Goal: Task Accomplishment & Management: Manage account settings

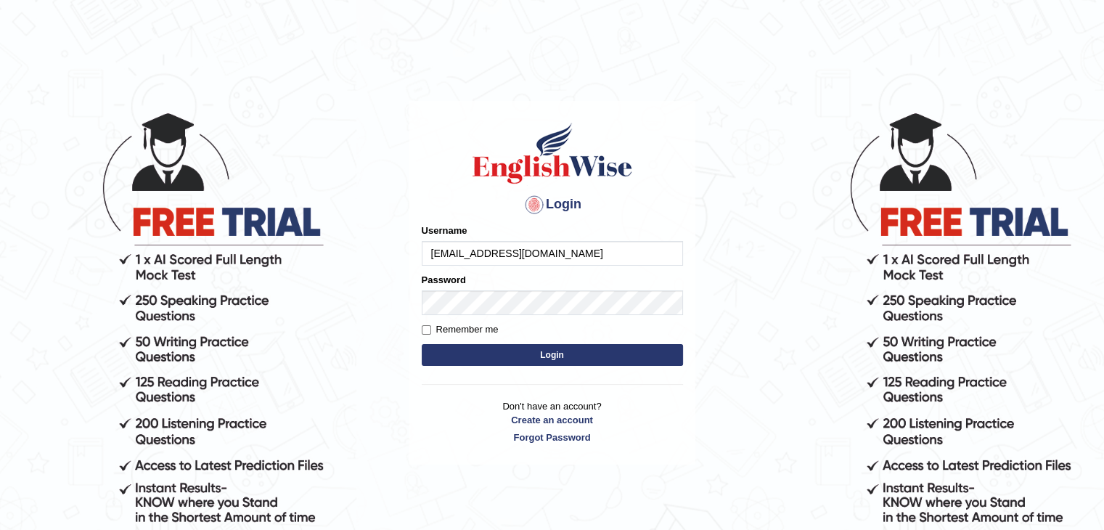
type input "[EMAIL_ADDRESS][DOMAIN_NAME]"
click at [490, 355] on button "Login" at bounding box center [552, 355] width 261 height 22
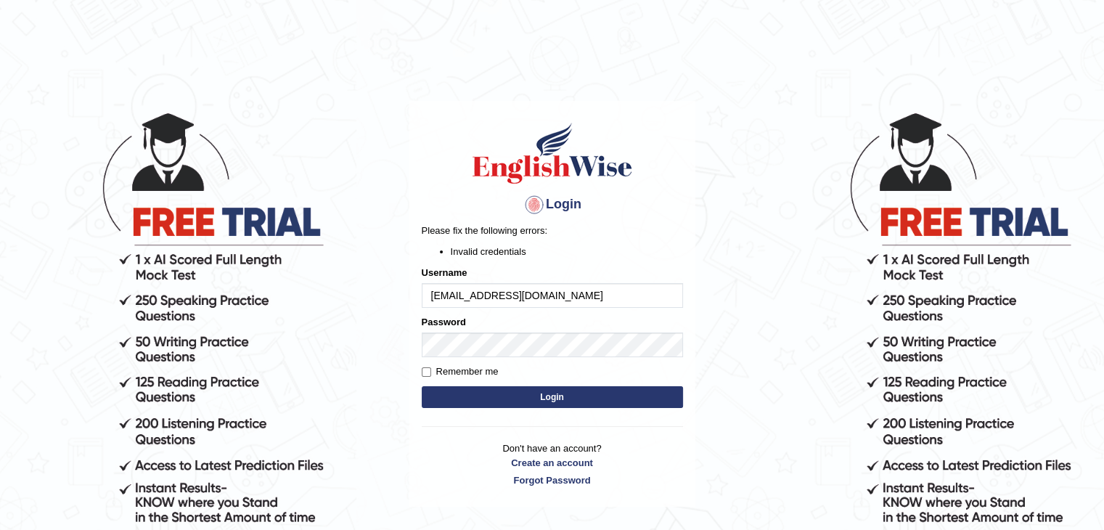
click at [491, 389] on button "Login" at bounding box center [552, 397] width 261 height 22
click at [515, 398] on button "Login" at bounding box center [552, 397] width 261 height 22
